Goal: Transaction & Acquisition: Purchase product/service

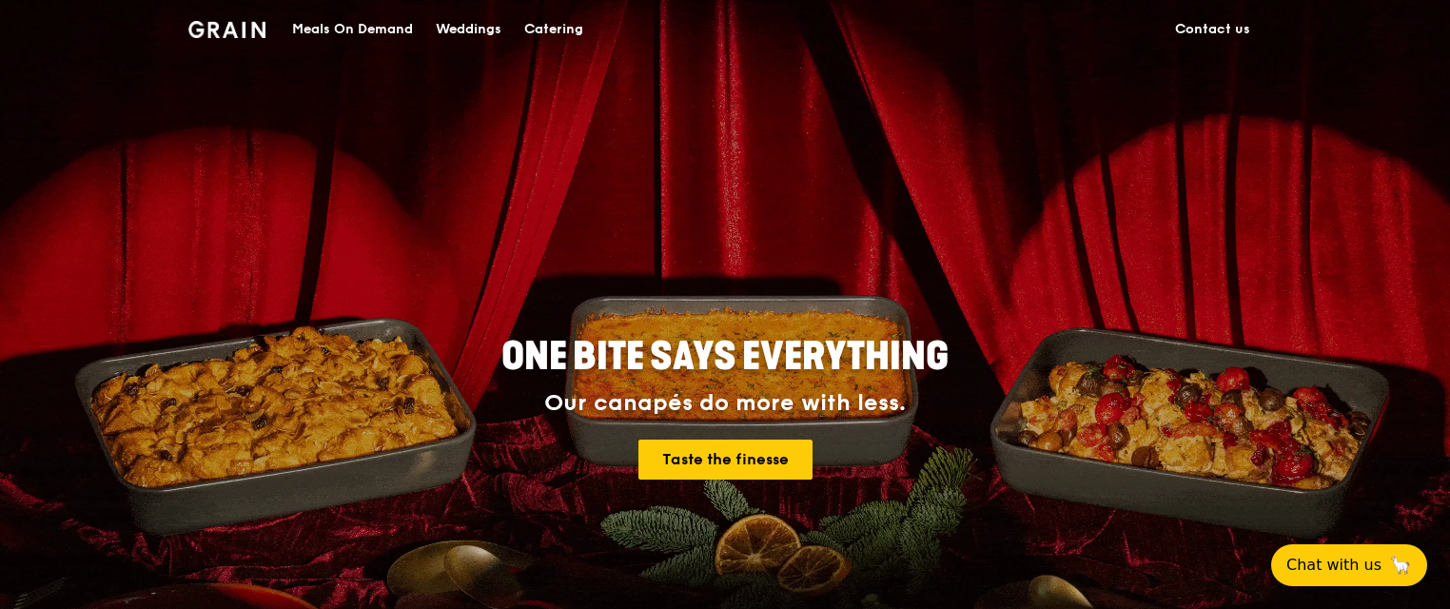
click at [552, 30] on div "Catering" at bounding box center [553, 29] width 59 height 57
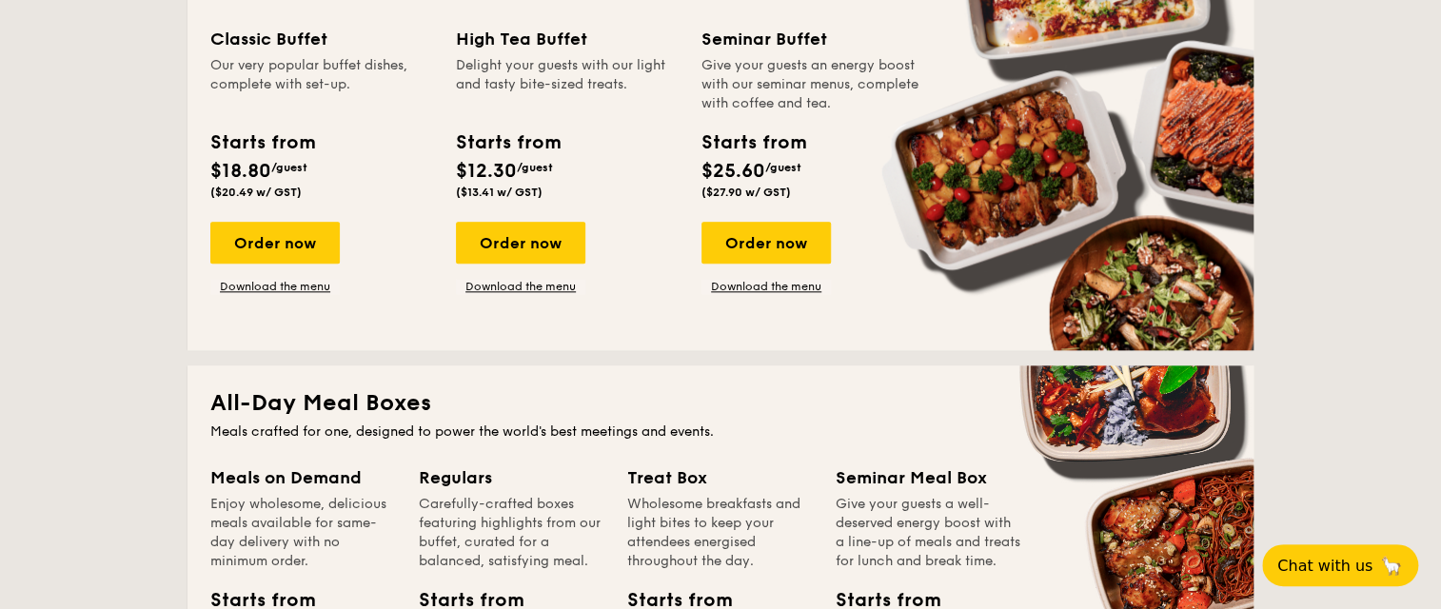
scroll to position [799, 0]
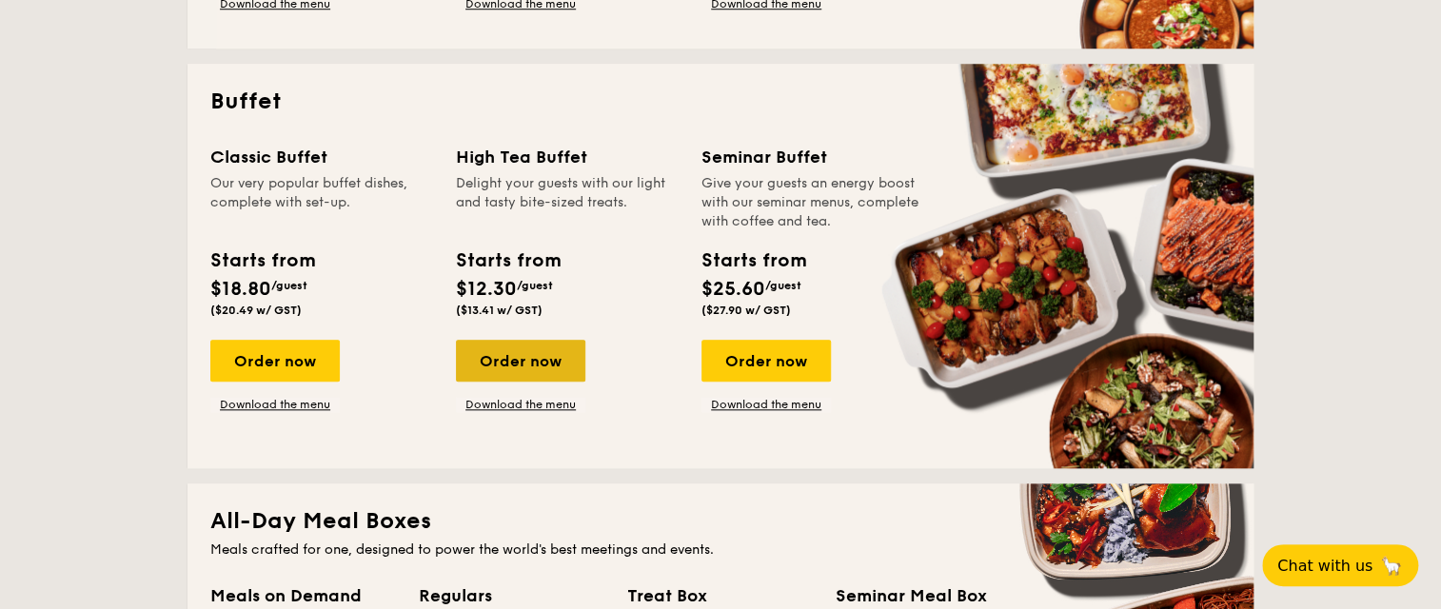
click at [519, 364] on div "Order now" at bounding box center [520, 361] width 129 height 42
